Goal: Information Seeking & Learning: Learn about a topic

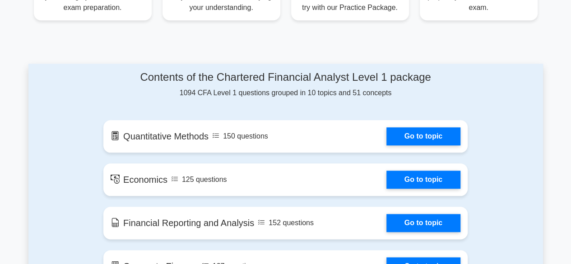
scroll to position [426, 0]
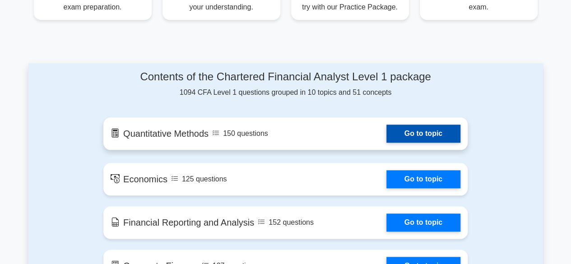
click at [397, 129] on link "Go to topic" at bounding box center [424, 134] width 74 height 18
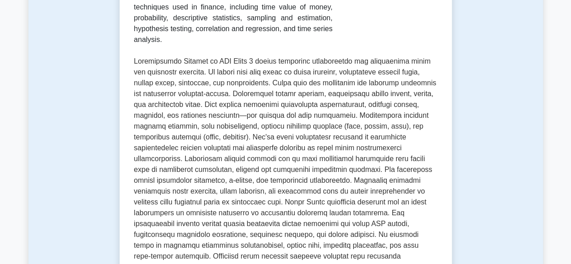
scroll to position [192, 0]
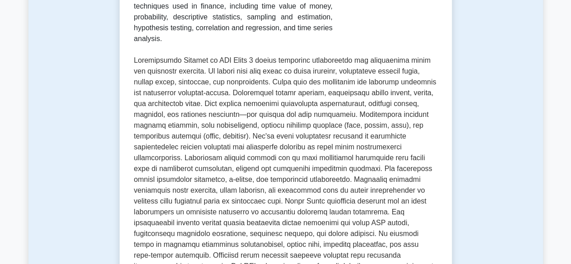
click at [295, 132] on p at bounding box center [286, 179] width 304 height 249
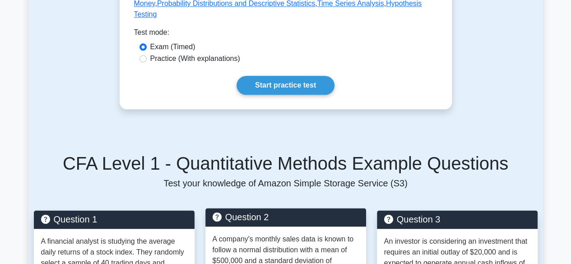
scroll to position [490, 0]
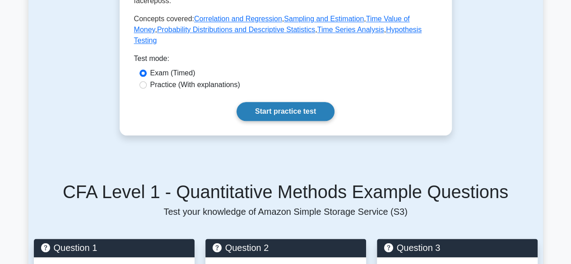
click at [263, 109] on link "Start practice test" at bounding box center [286, 111] width 98 height 19
click at [166, 86] on label "Practice (With explanations)" at bounding box center [195, 84] width 90 height 11
click at [147, 86] on input "Practice (With explanations)" at bounding box center [143, 84] width 7 height 7
radio input "true"
click at [248, 108] on link "Start practice test" at bounding box center [286, 111] width 98 height 19
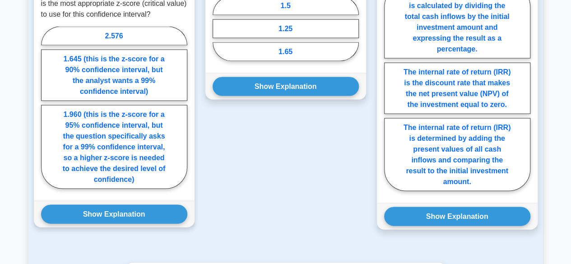
scroll to position [854, 0]
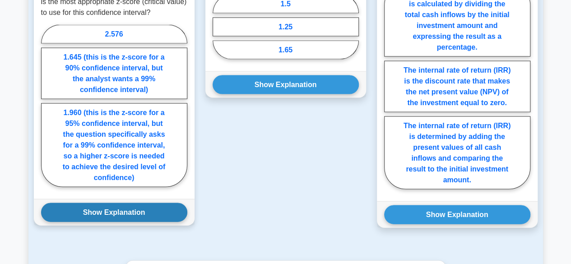
click at [109, 208] on button "Show Explanation" at bounding box center [114, 212] width 146 height 19
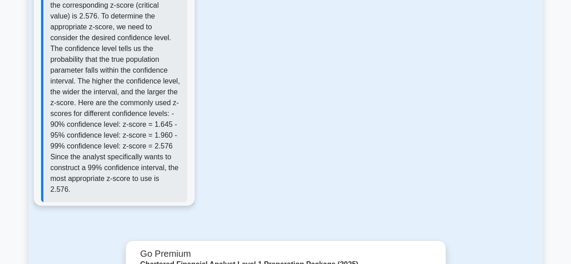
scroll to position [1123, 0]
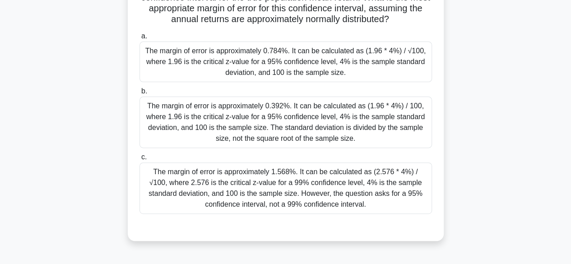
scroll to position [117, 0]
click at [287, 109] on div "The margin of error is approximately 0.392%. It can be calculated as (1.96 * 4%…" at bounding box center [286, 121] width 293 height 51
click at [140, 93] on input "b. The margin of error is approximately 0.392%. It can be calculated as (1.96 *…" at bounding box center [140, 91] width 0 height 6
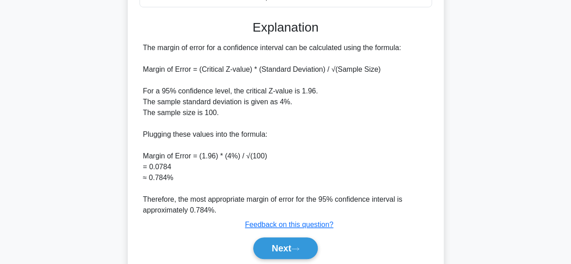
scroll to position [357, 0]
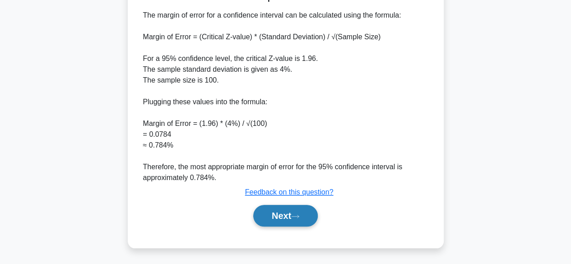
click at [276, 215] on button "Next" at bounding box center [285, 216] width 65 height 22
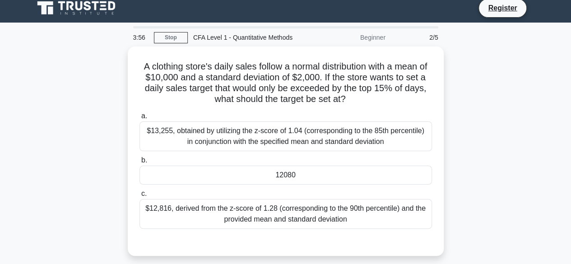
scroll to position [0, 0]
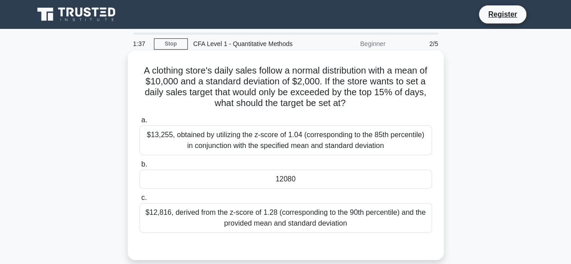
click at [302, 145] on div "$13,255, obtained by utilizing the z-score of 1.04 (corresponding to the 85th p…" at bounding box center [286, 141] width 293 height 30
click at [140, 123] on input "a. $13,255, obtained by utilizing the z-score of 1.04 (corresponding to the 85t…" at bounding box center [140, 120] width 0 height 6
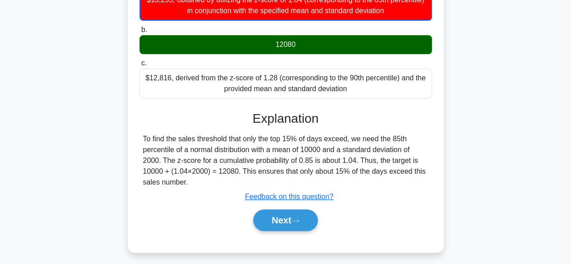
scroll to position [136, 0]
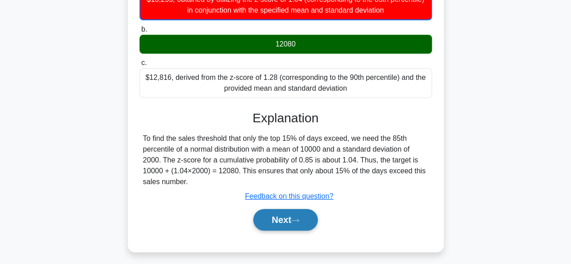
click at [293, 218] on button "Next" at bounding box center [285, 220] width 65 height 22
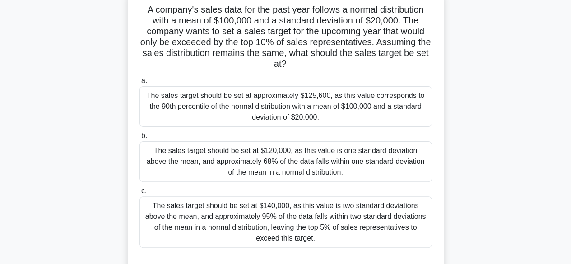
scroll to position [65, 0]
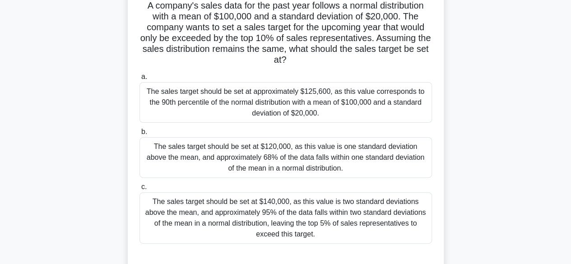
click at [288, 102] on div "The sales target should be set at approximately $125,600, as this value corresp…" at bounding box center [286, 102] width 293 height 41
click at [140, 80] on input "a. The sales target should be set at approximately $125,600, as this value corr…" at bounding box center [140, 77] width 0 height 6
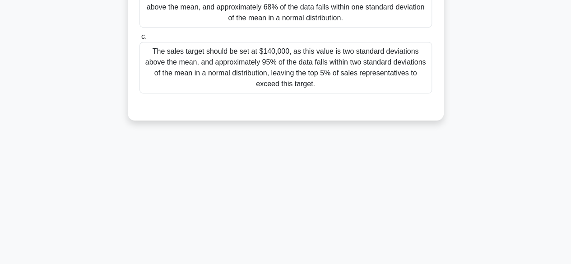
scroll to position [64, 0]
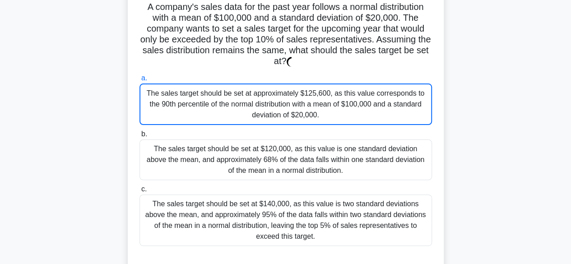
click at [250, 100] on div "The sales target should be set at approximately $125,600, as this value corresp…" at bounding box center [286, 105] width 293 height 42
click at [140, 81] on input "a. The sales target should be set at approximately $125,600, as this value corr…" at bounding box center [140, 78] width 0 height 6
click at [234, 159] on div "The sales target should be set at $120,000, as this value is one standard devia…" at bounding box center [286, 160] width 293 height 41
click at [140, 137] on input "b. The sales target should be set at $120,000, as this value is one standard de…" at bounding box center [140, 134] width 0 height 6
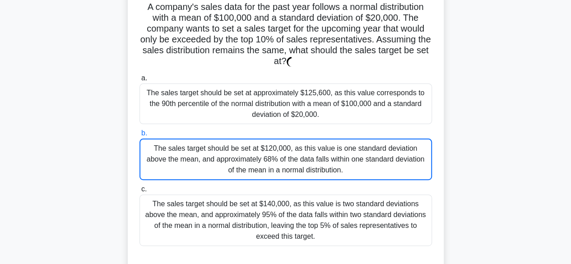
click at [216, 111] on div "The sales target should be set at approximately $125,600, as this value corresp…" at bounding box center [286, 104] width 293 height 41
click at [140, 81] on input "a. The sales target should be set at approximately $125,600, as this value corr…" at bounding box center [140, 78] width 0 height 6
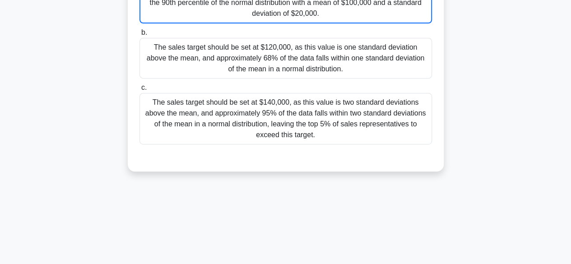
scroll to position [224, 0]
